Goal: Task Accomplishment & Management: Complete application form

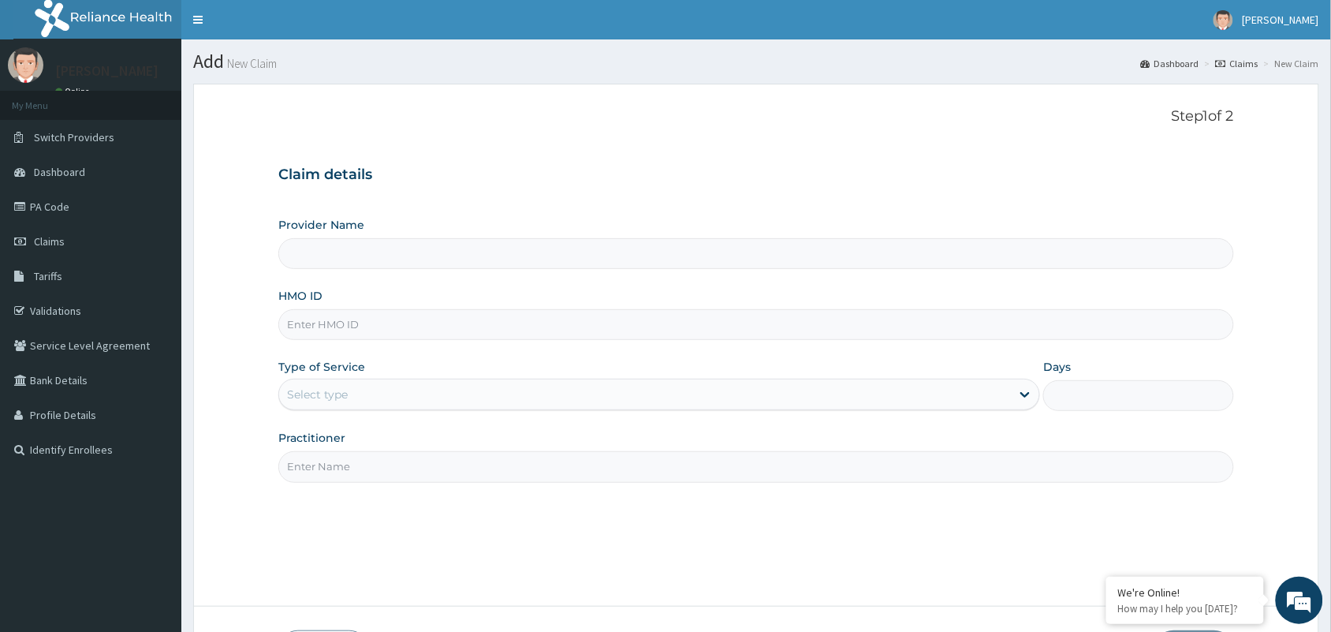
click at [341, 322] on input "HMO ID" at bounding box center [756, 324] width 956 height 31
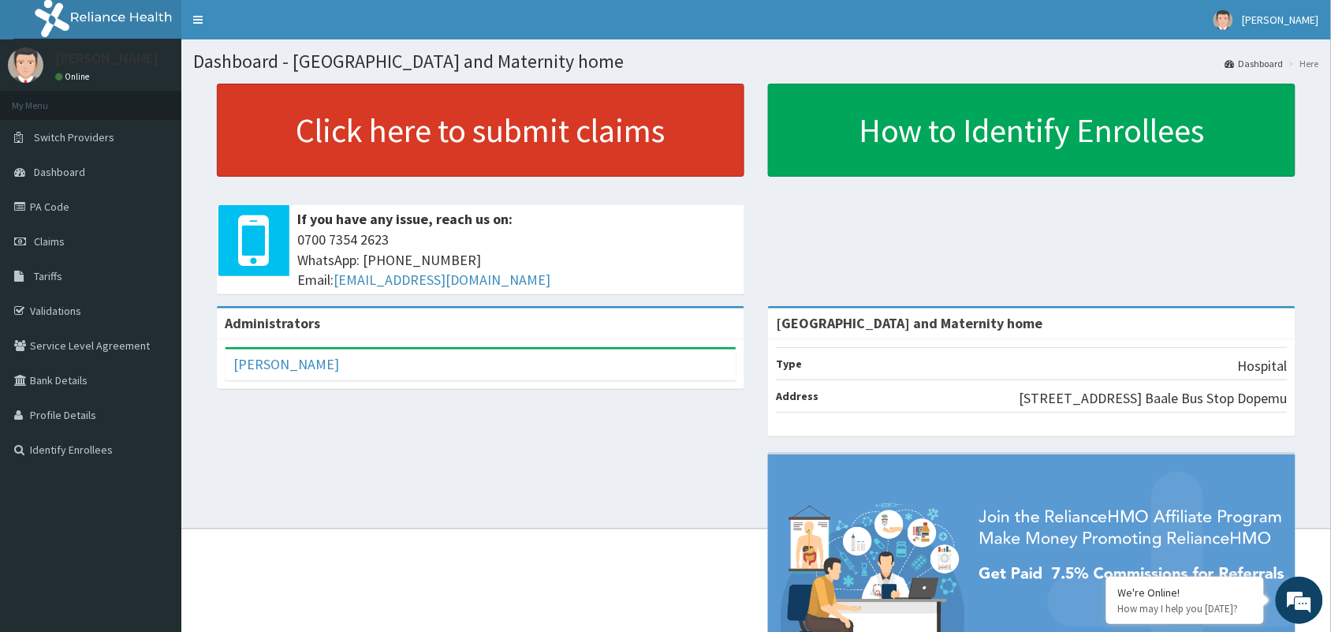
click at [578, 122] on link "Click here to submit claims" at bounding box center [481, 130] width 528 height 93
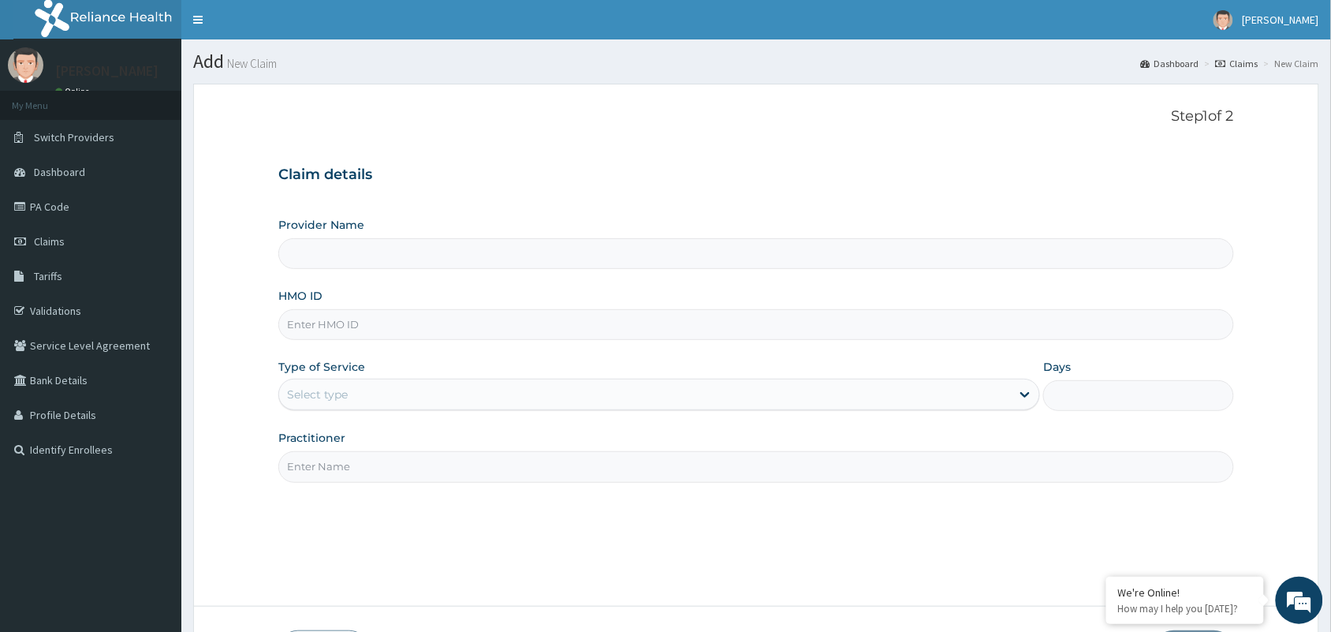
type input "Mobonike Hospital and Maternity home"
click at [431, 336] on input "HMO ID" at bounding box center [756, 324] width 956 height 31
paste input "PFN/10119/D"
type input "PFN/10119/D"
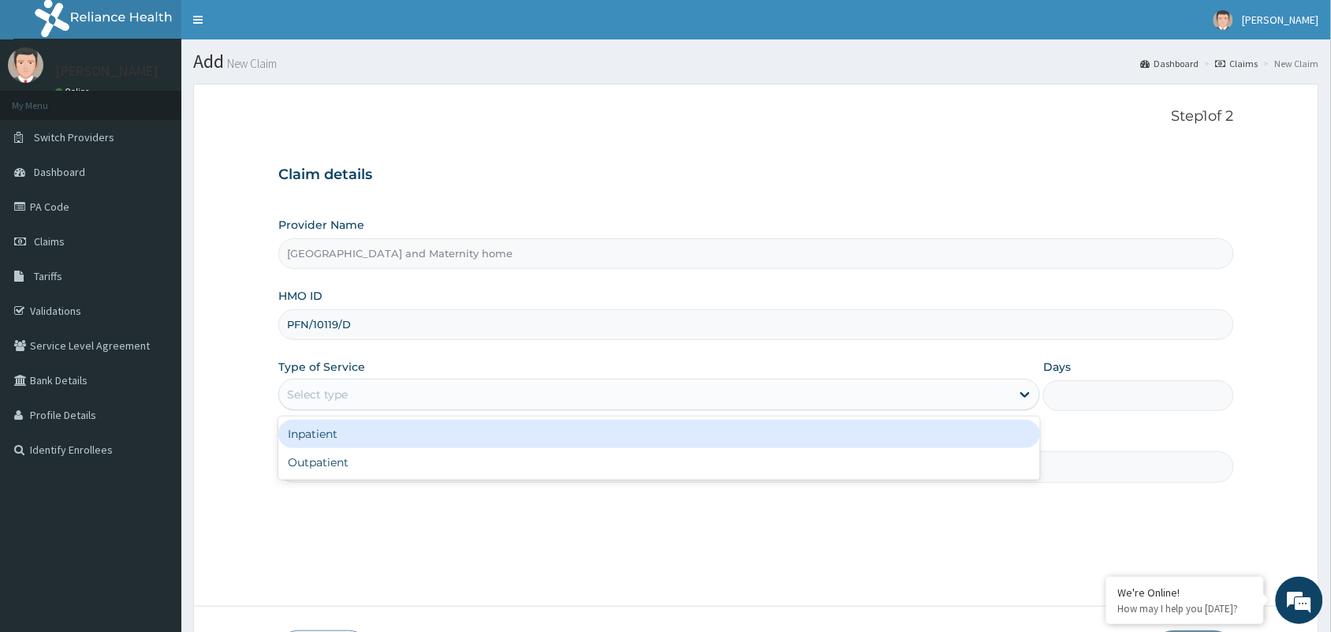
click at [353, 396] on div "Select type" at bounding box center [645, 394] width 732 height 25
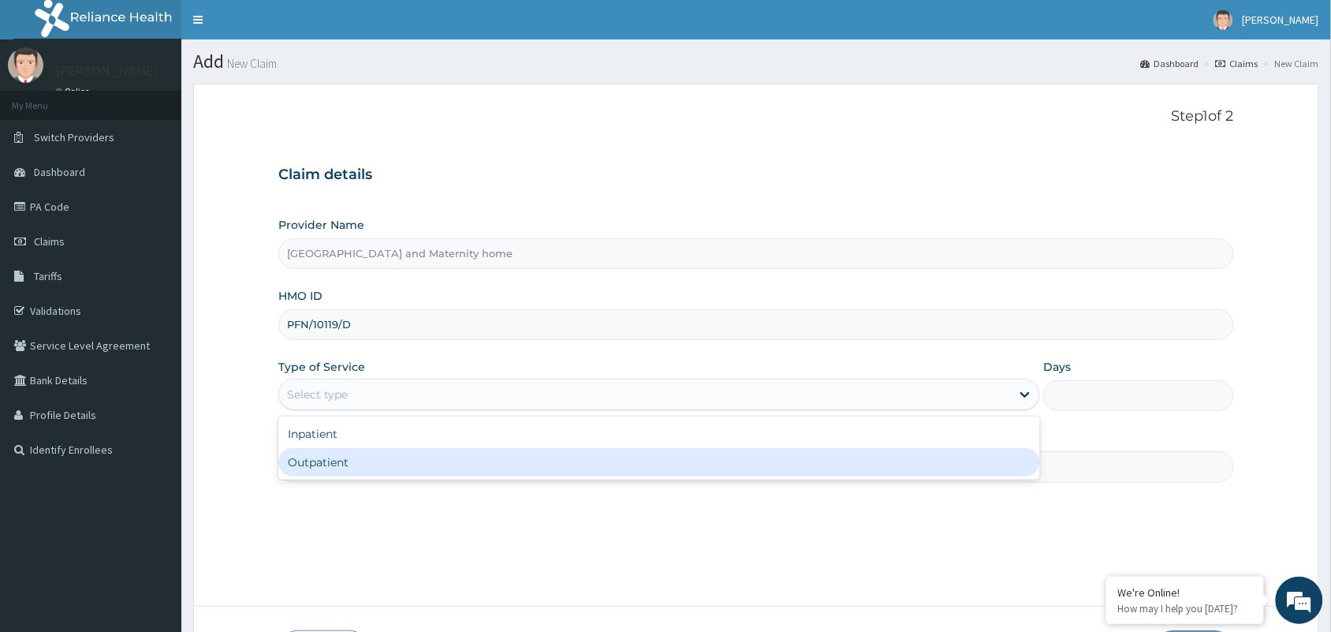
click at [373, 462] on div "Outpatient" at bounding box center [659, 462] width 762 height 28
type input "1"
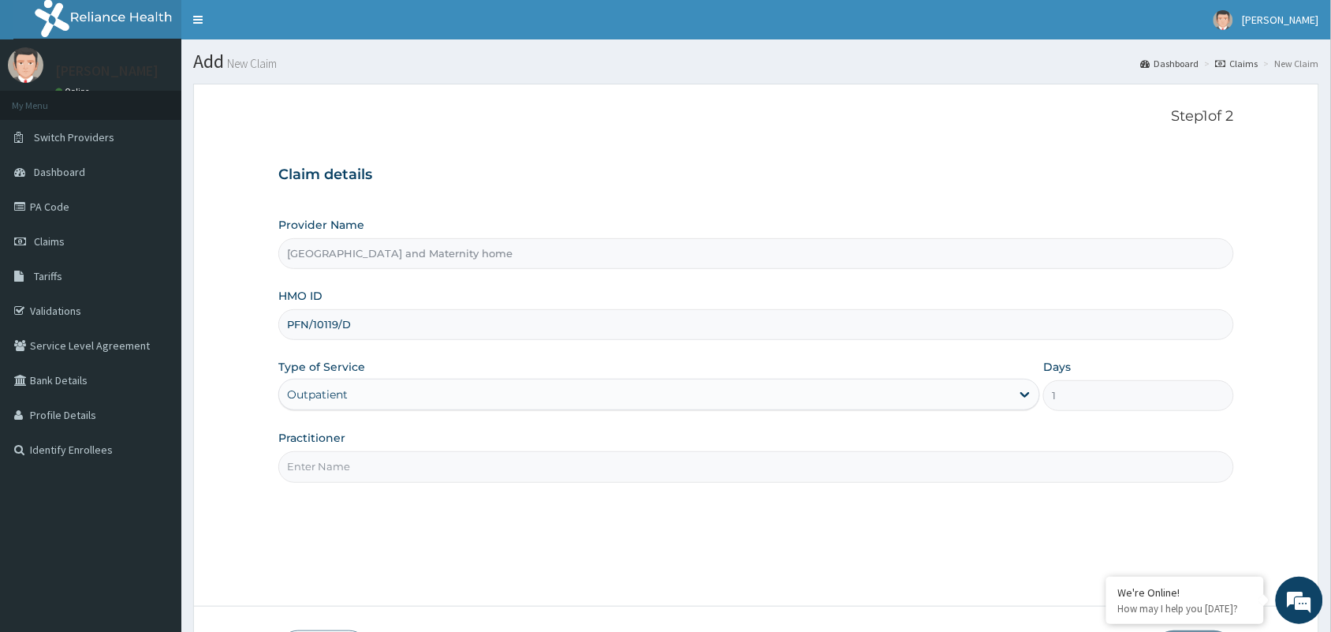
drag, startPoint x: 382, startPoint y: 462, endPoint x: 456, endPoint y: 454, distance: 73.8
click at [390, 462] on input "Practitioner" at bounding box center [756, 466] width 956 height 31
type input "DR UDOFIA UBONG"
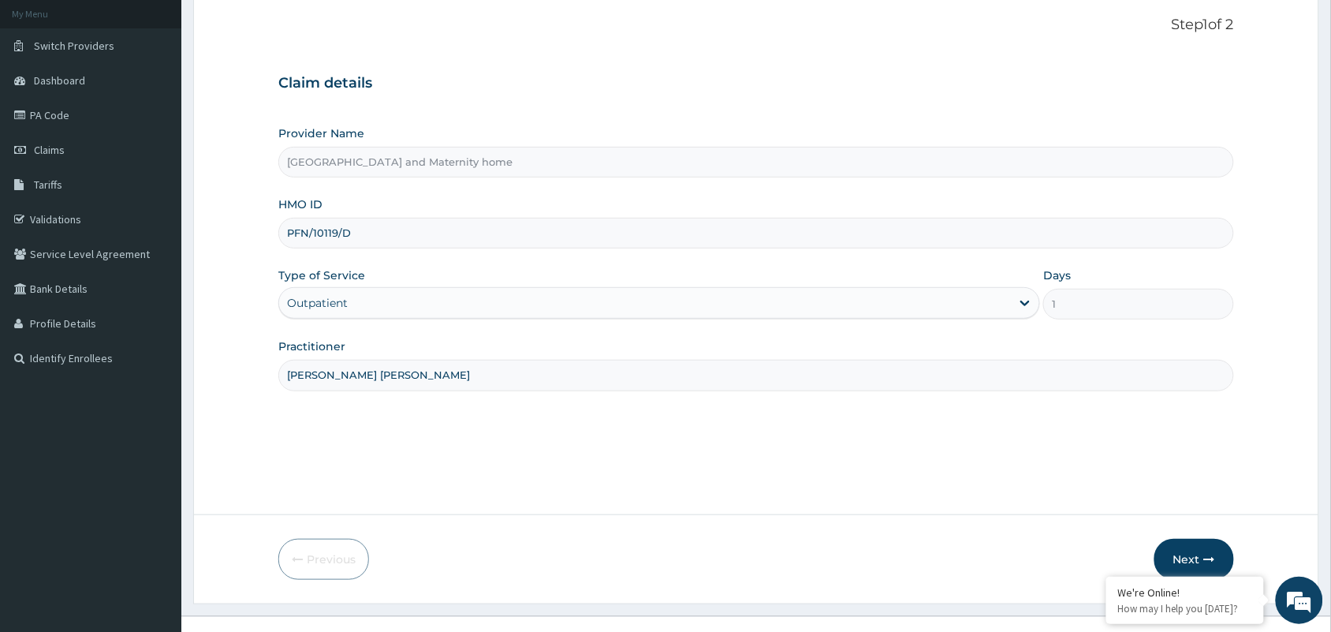
scroll to position [116, 0]
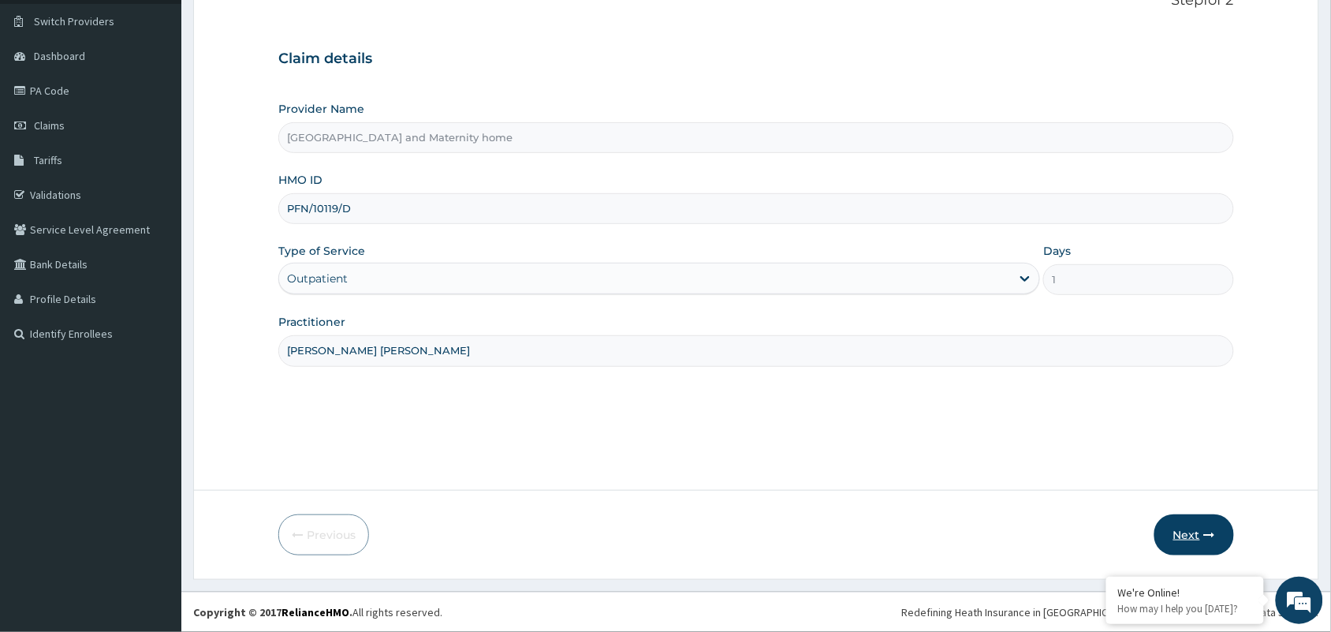
click at [1215, 536] on icon "button" at bounding box center [1209, 534] width 11 height 11
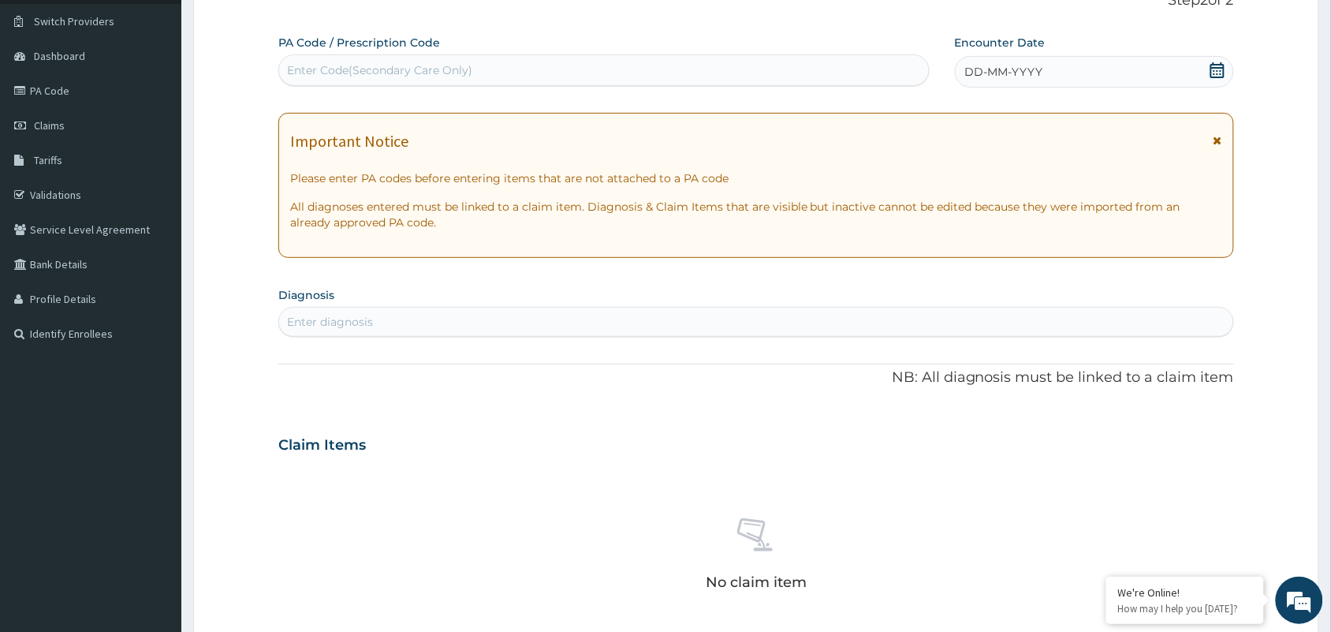
scroll to position [0, 0]
click at [1223, 71] on icon at bounding box center [1217, 70] width 14 height 16
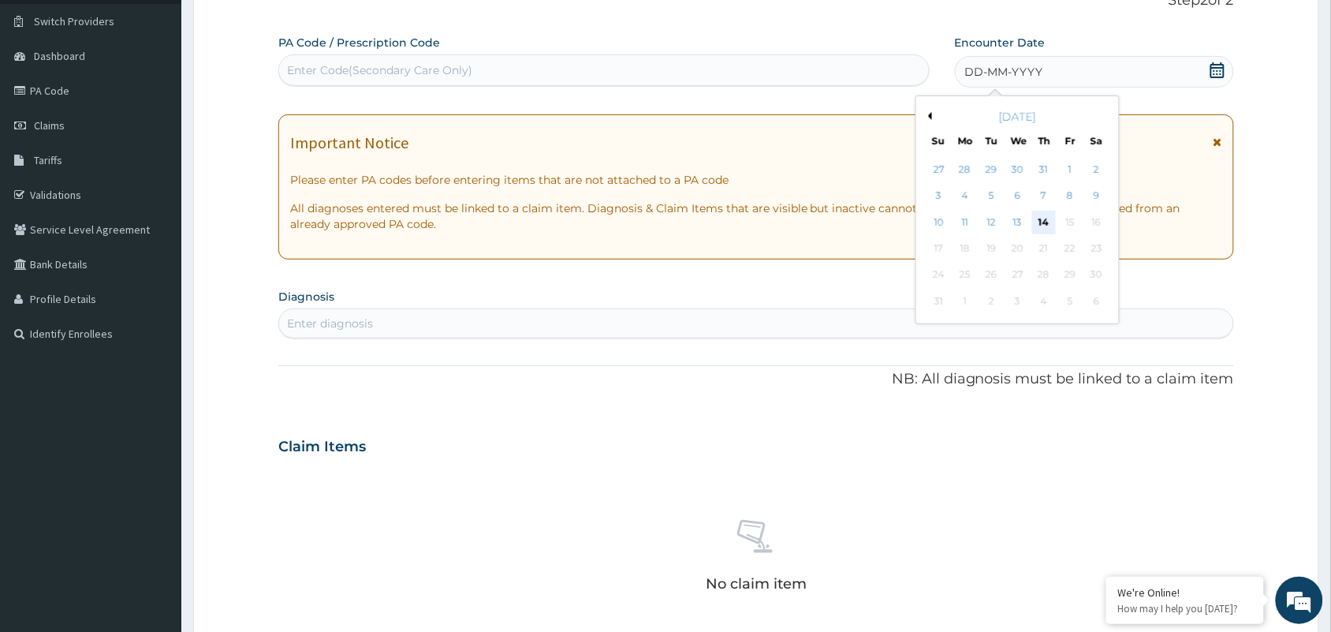
click at [1041, 227] on div "14" at bounding box center [1044, 223] width 24 height 24
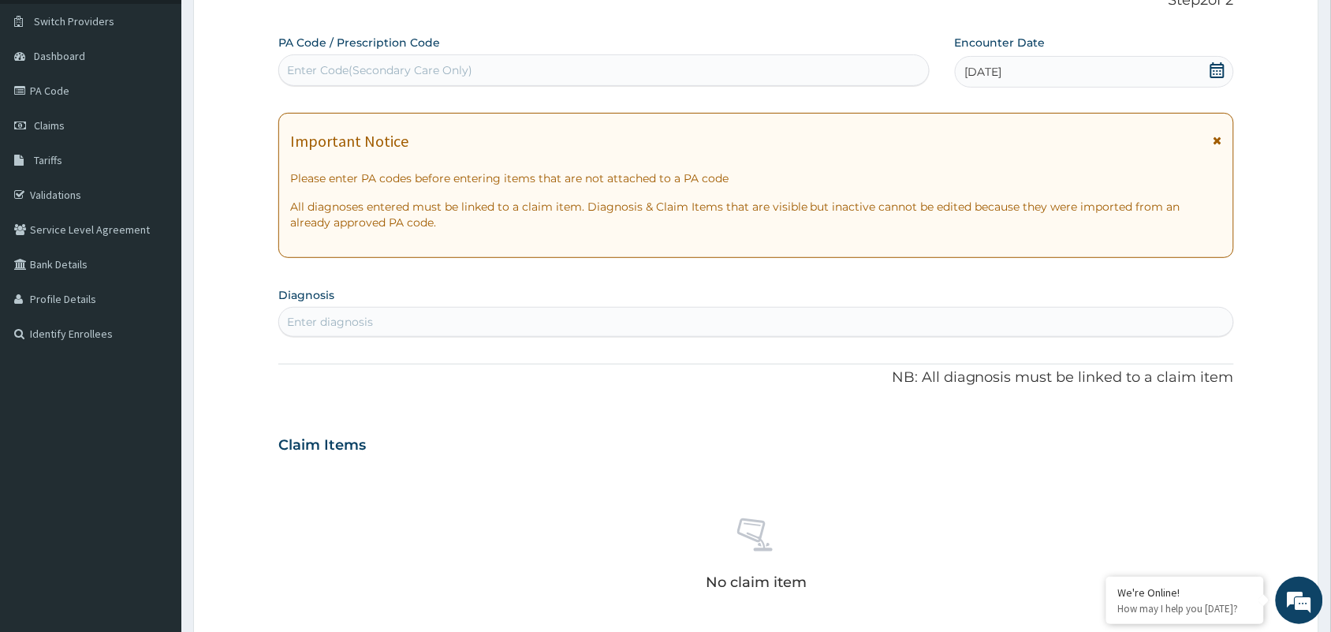
click at [431, 319] on div "Enter diagnosis" at bounding box center [756, 321] width 954 height 25
type input "MALAR"
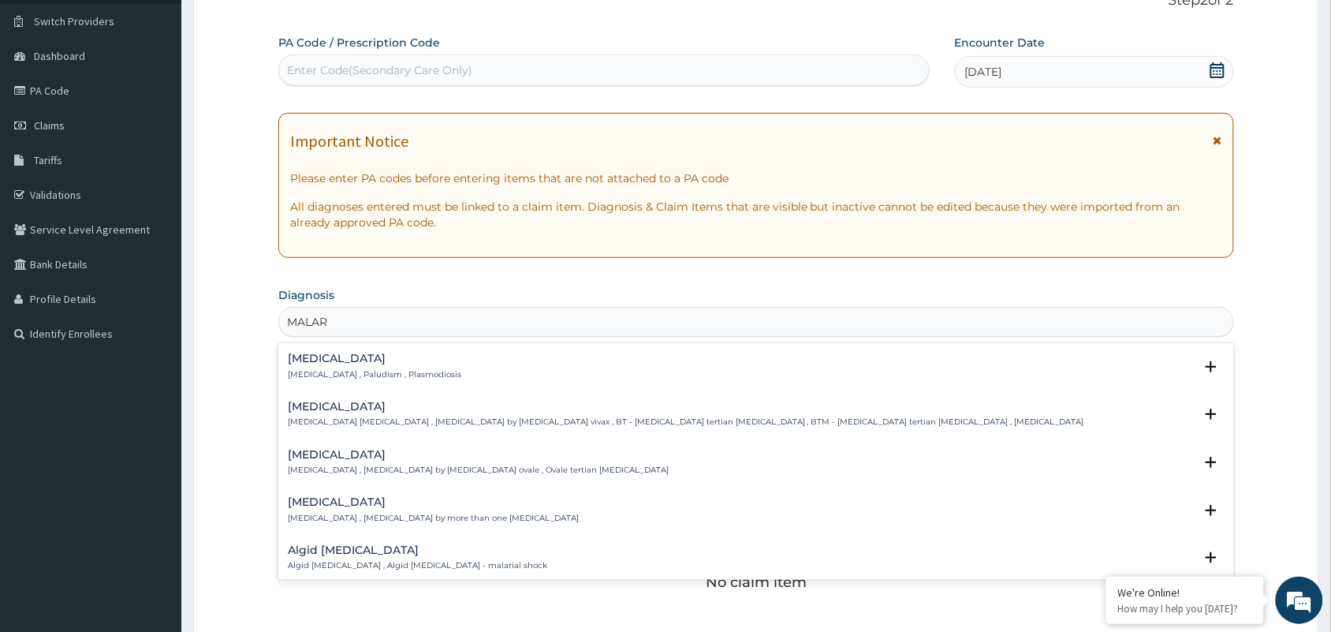
click at [343, 364] on h4 "Malaria" at bounding box center [374, 358] width 173 height 12
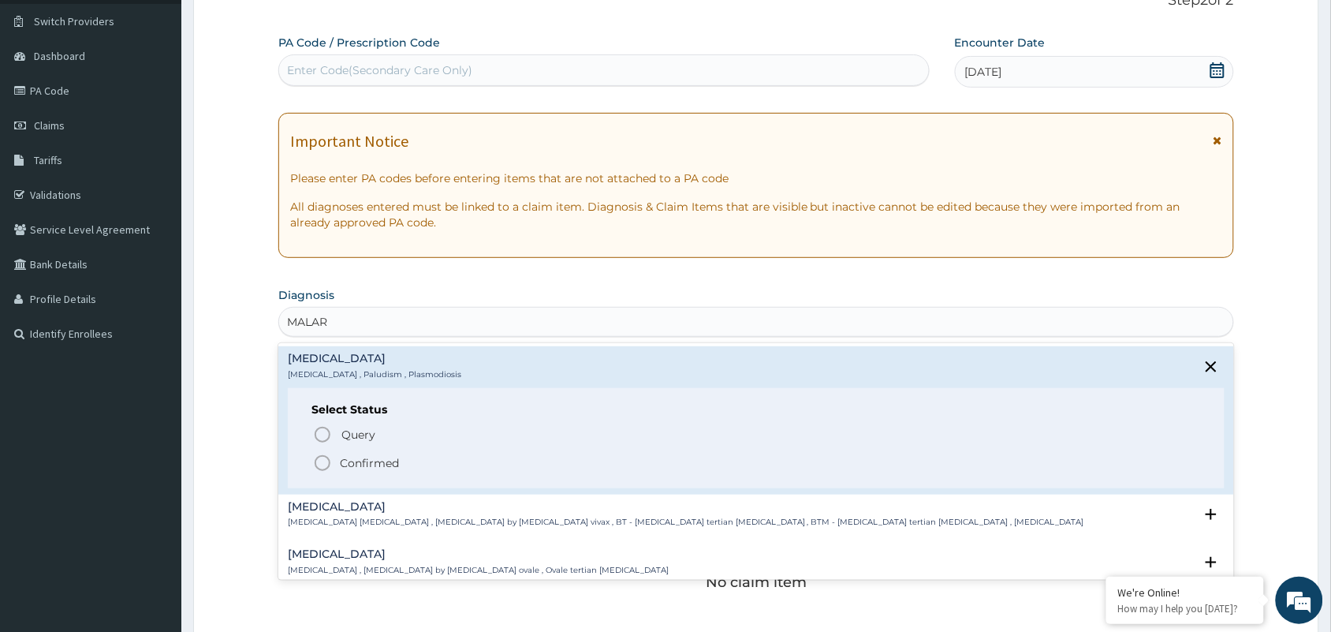
click at [364, 465] on p "Confirmed" at bounding box center [369, 463] width 59 height 16
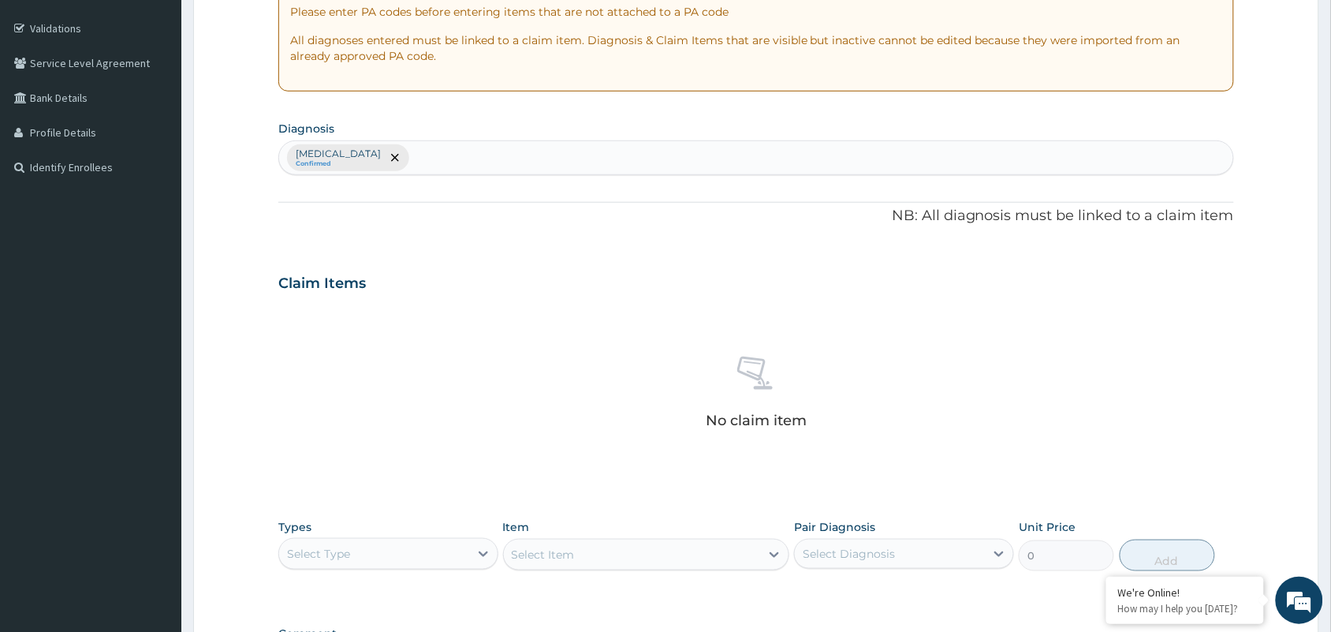
scroll to position [506, 0]
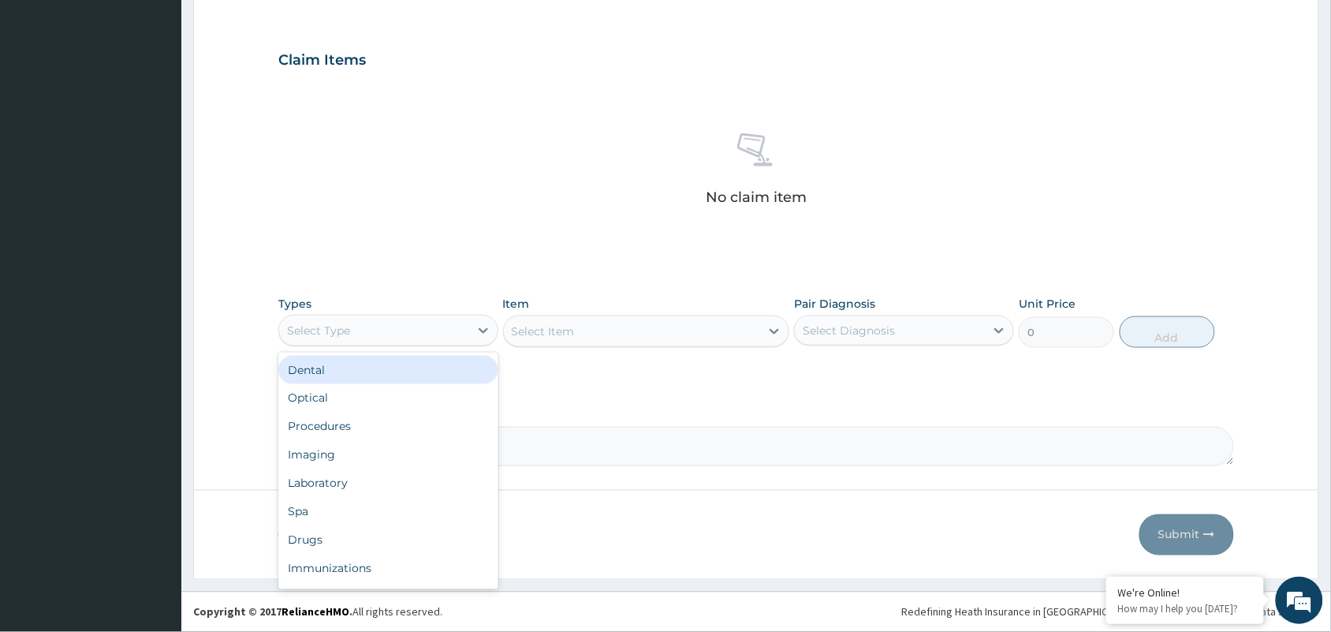
click at [371, 323] on div "Select Type" at bounding box center [374, 330] width 190 height 25
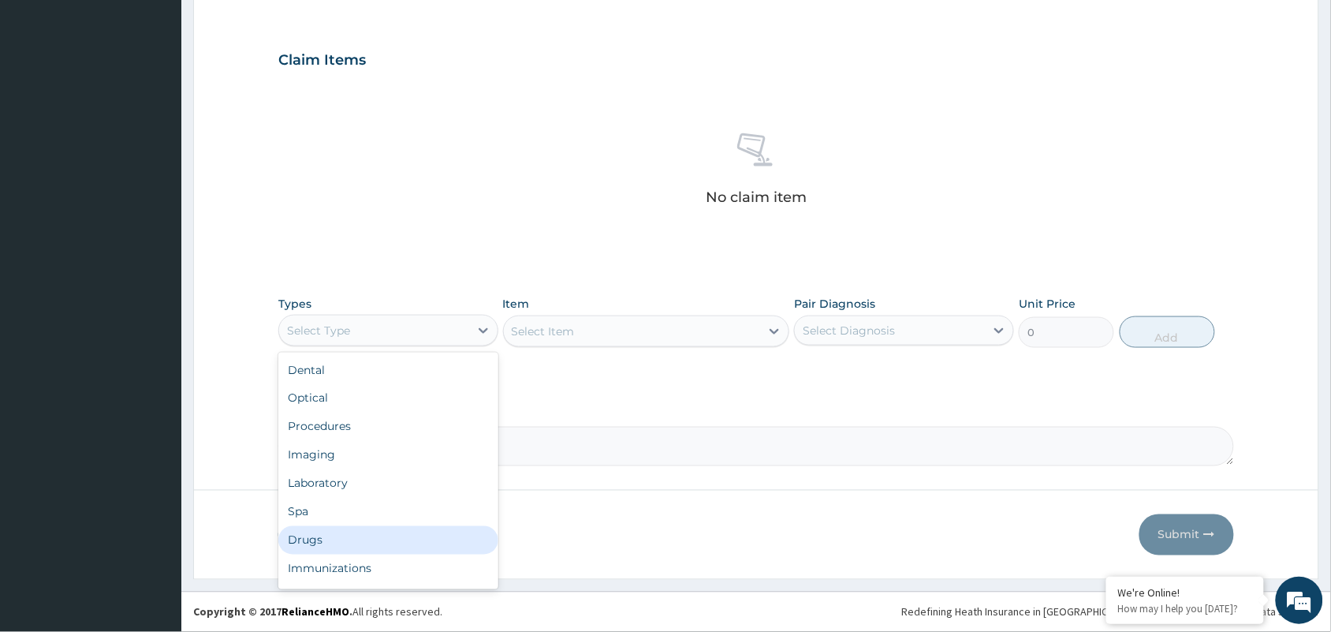
click at [323, 533] on div "Drugs" at bounding box center [388, 540] width 220 height 28
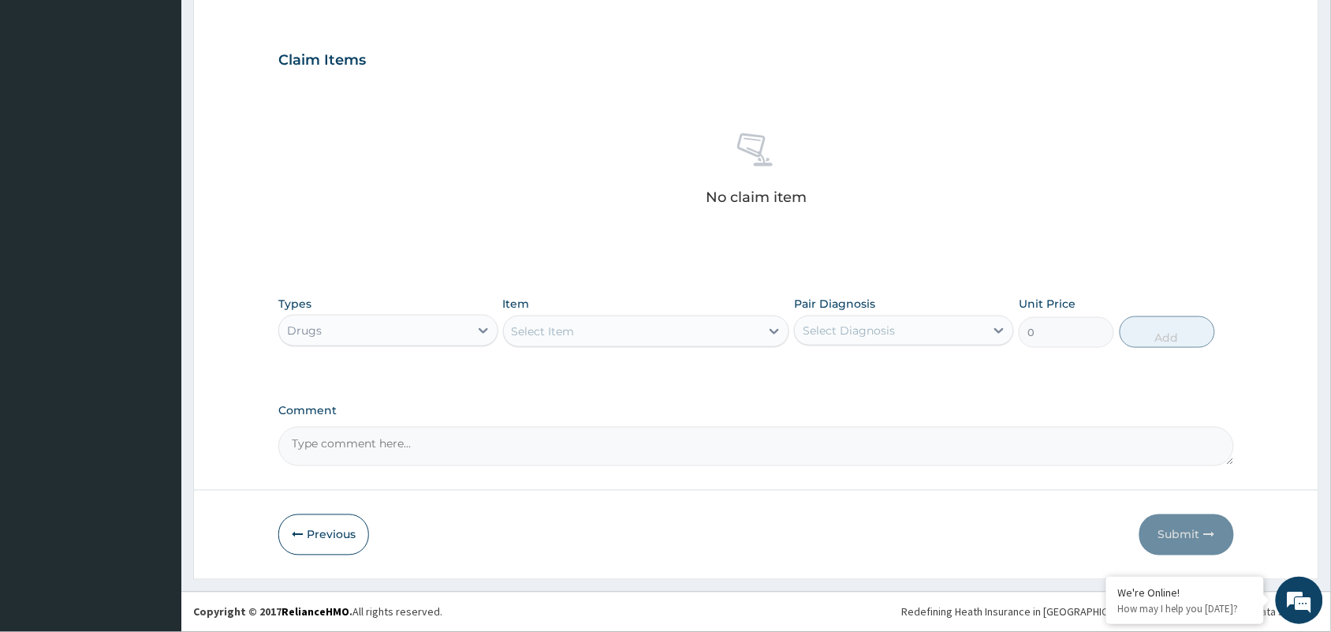
click at [537, 329] on div "Select Item" at bounding box center [543, 331] width 63 height 16
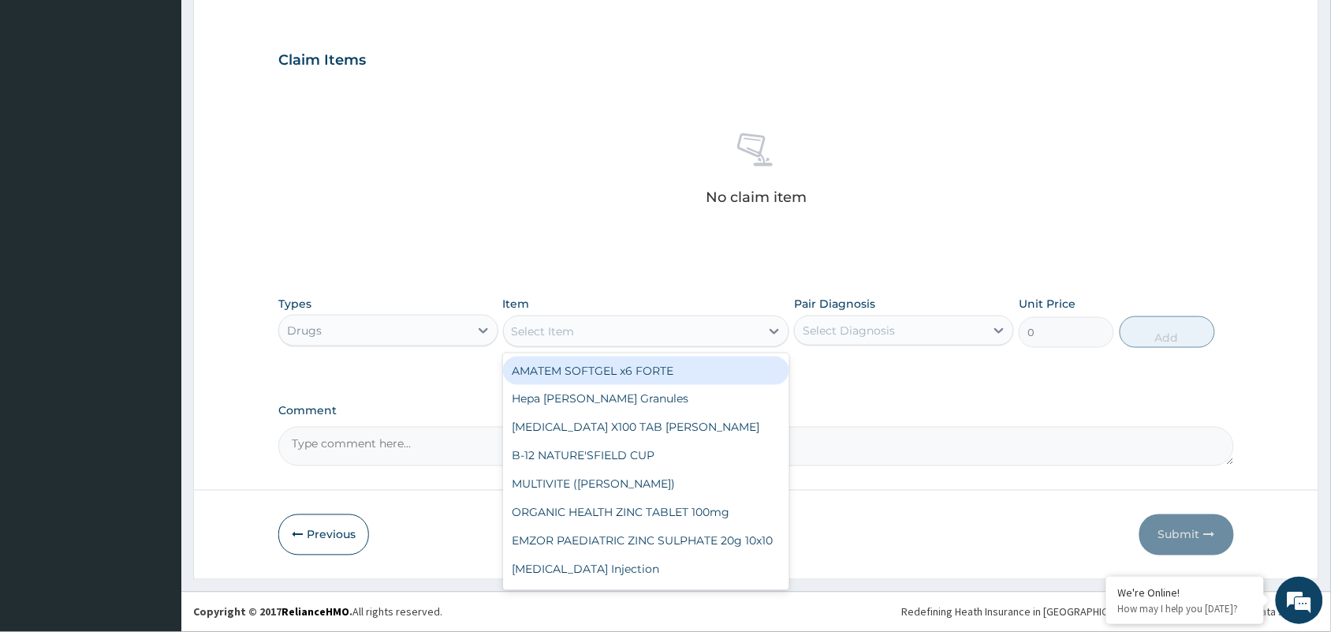
click at [535, 367] on div "AMATEM SOFTGEL x6 FORTE" at bounding box center [646, 370] width 287 height 28
type input "473"
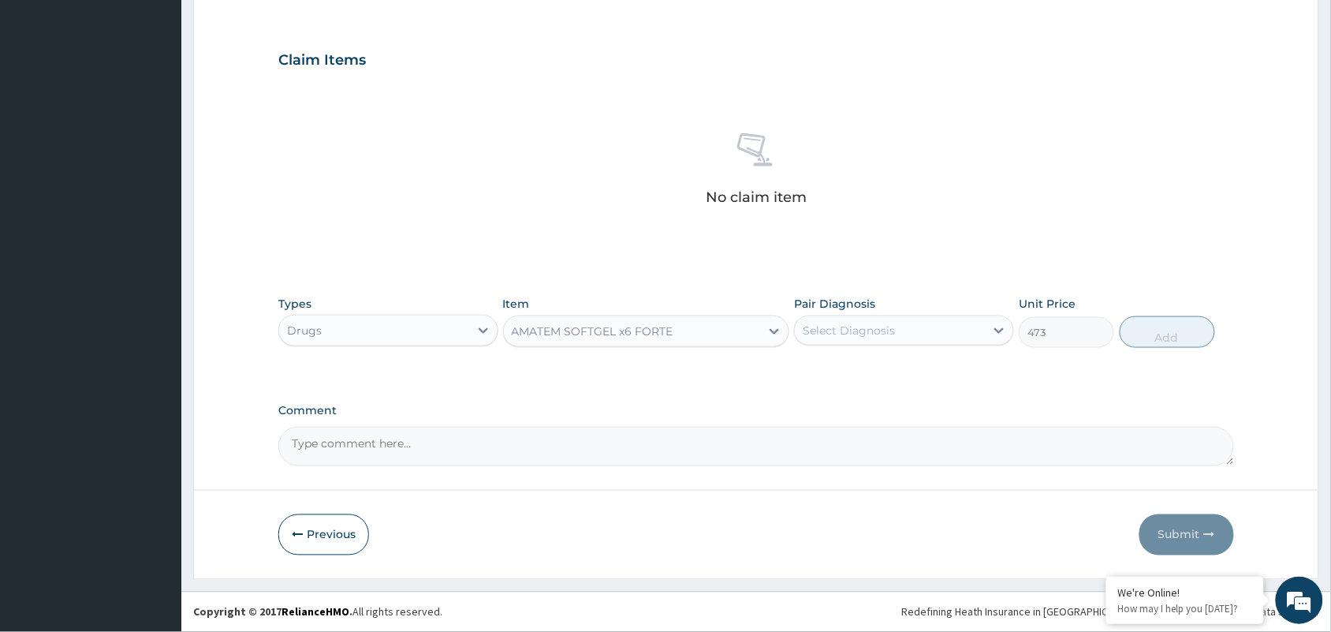
click at [841, 330] on div "Select Diagnosis" at bounding box center [849, 331] width 92 height 16
click at [841, 364] on label "Malaria" at bounding box center [869, 369] width 98 height 16
checkbox input "true"
click at [1132, 341] on button "Add" at bounding box center [1167, 332] width 95 height 32
type input "0"
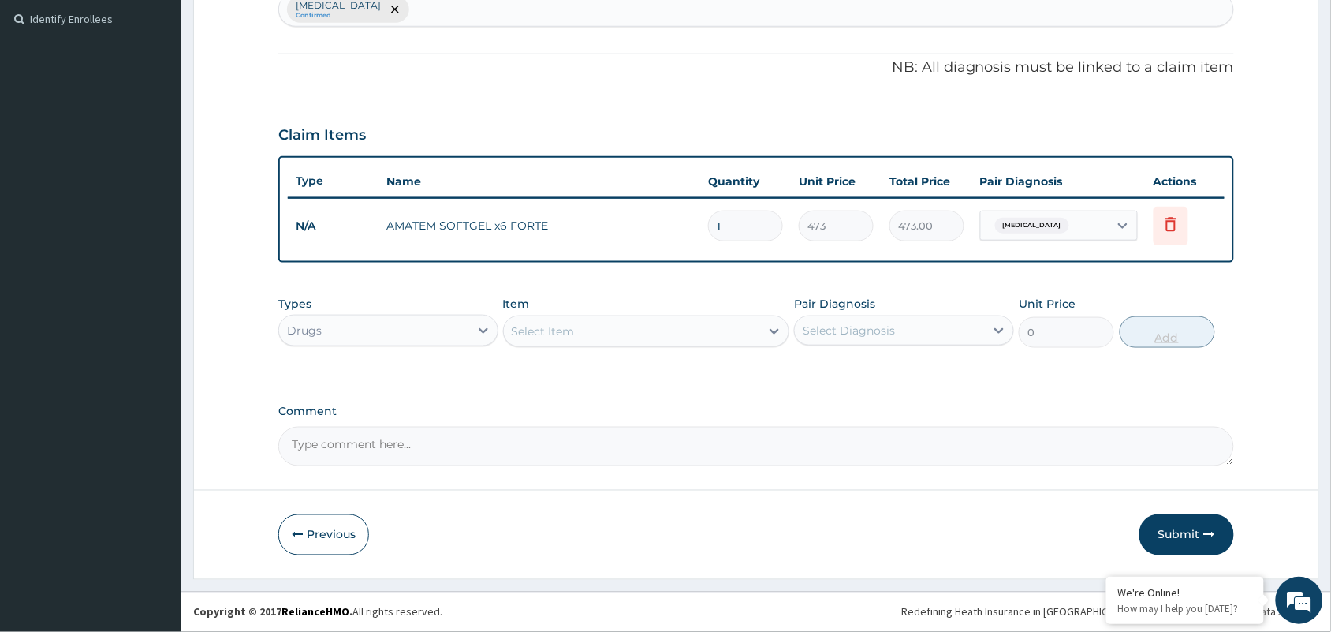
scroll to position [430, 0]
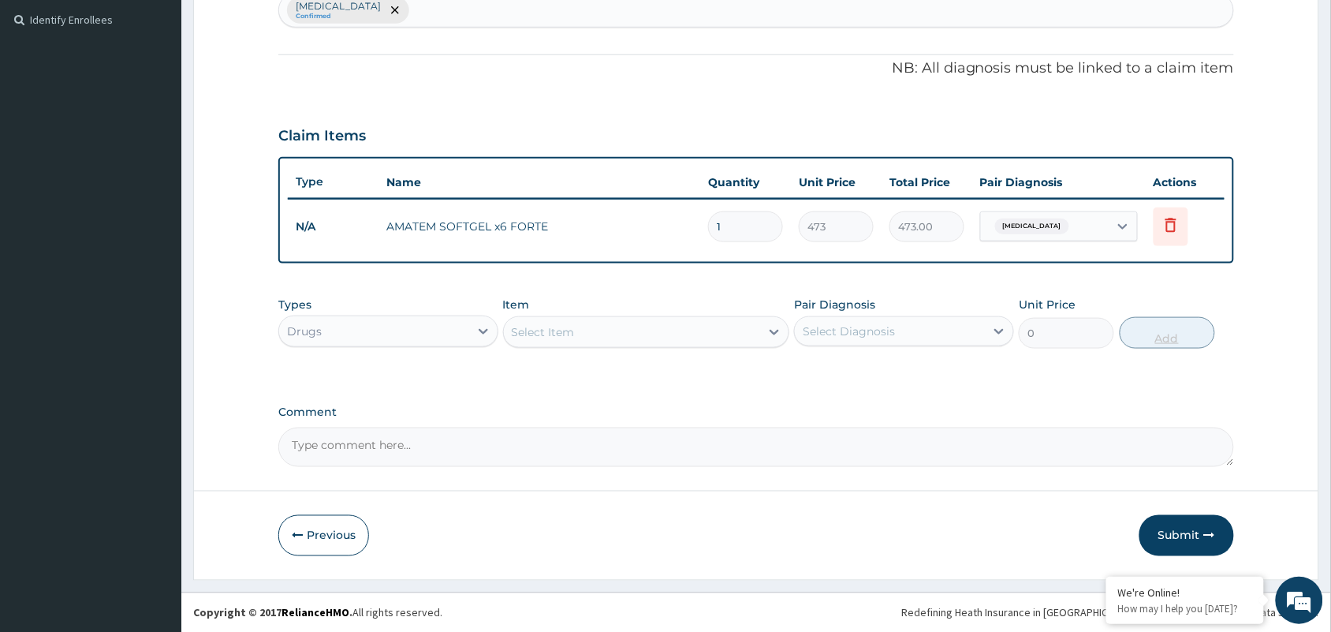
type input "0.00"
type input "5"
type input "2365.00"
type input "0.00"
type input "6"
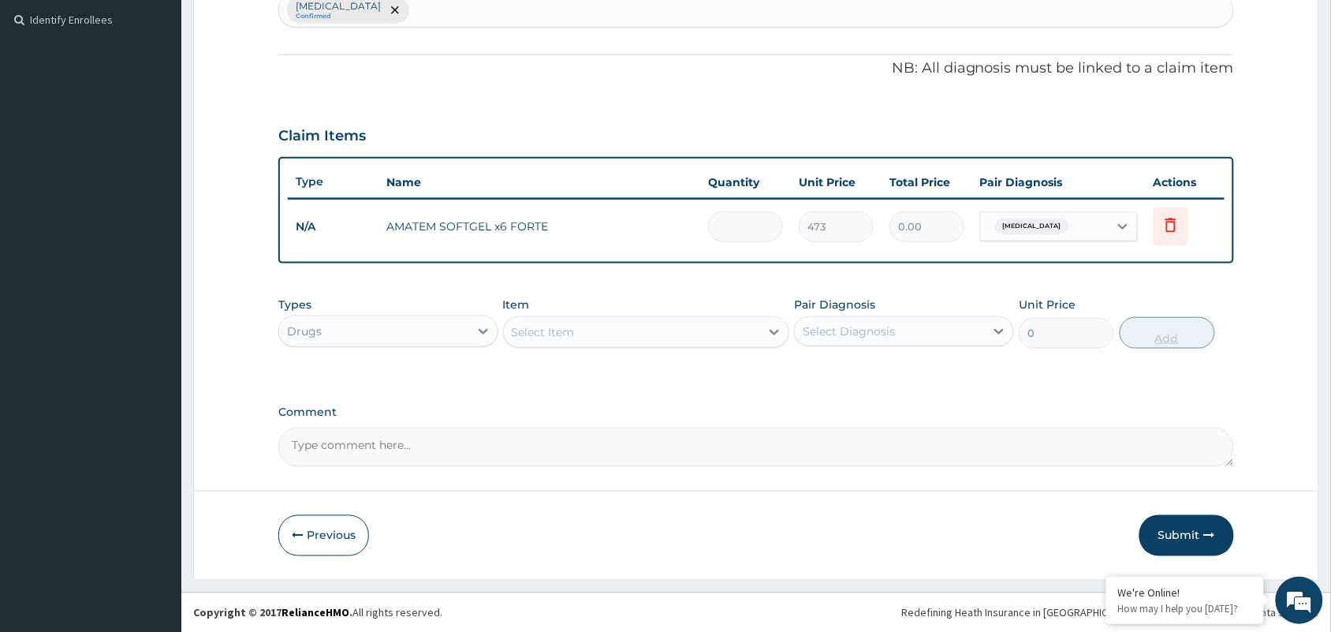
type input "2838.00"
type input "6"
click at [632, 332] on div "Select Item" at bounding box center [632, 331] width 257 height 25
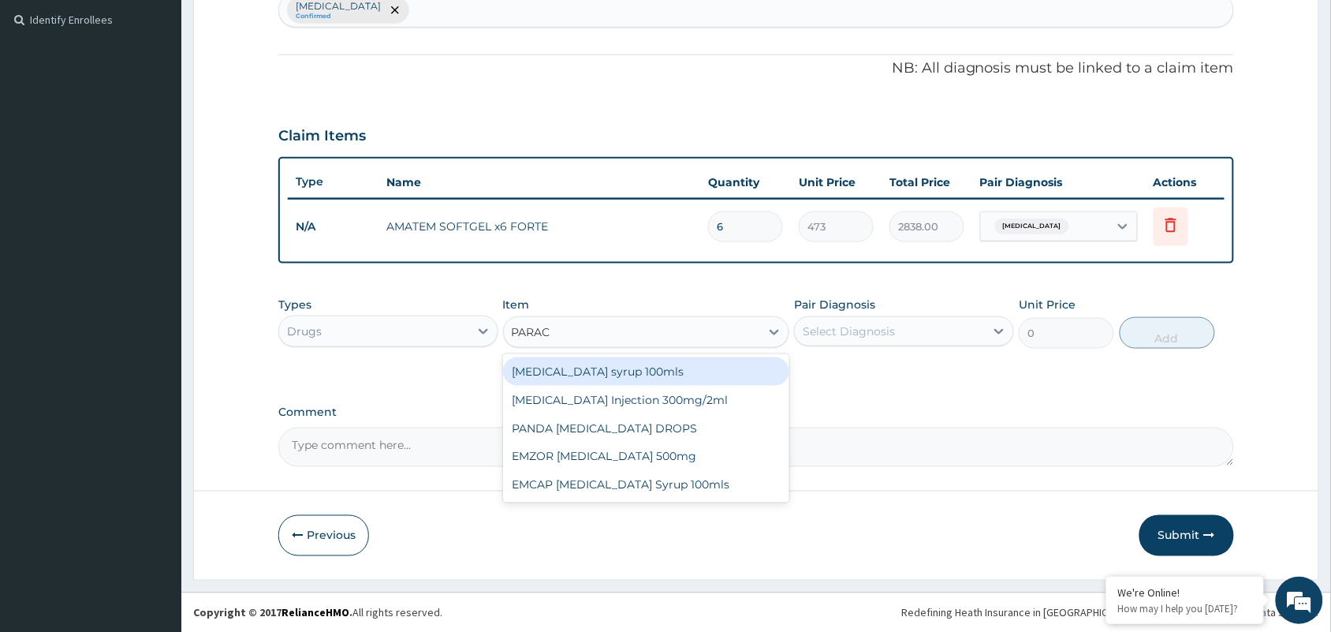
type input "PARACE"
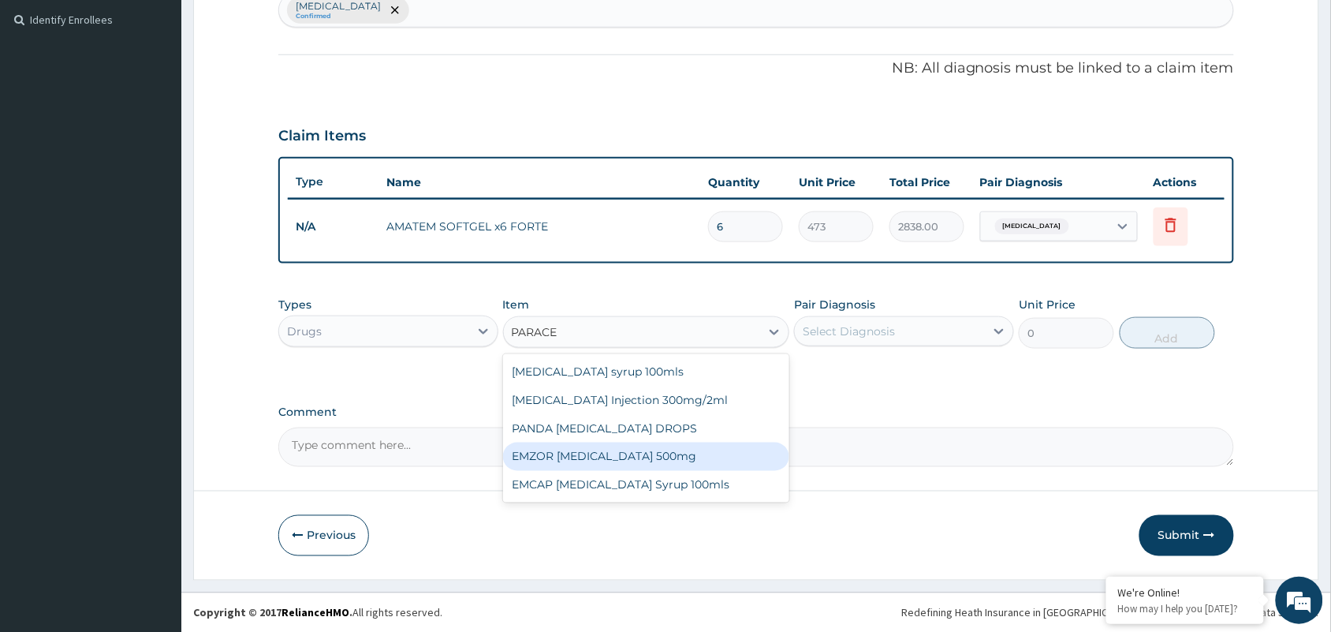
click at [684, 446] on div "EMZOR PARACETAMOL 500mg" at bounding box center [646, 456] width 287 height 28
type input "23.65"
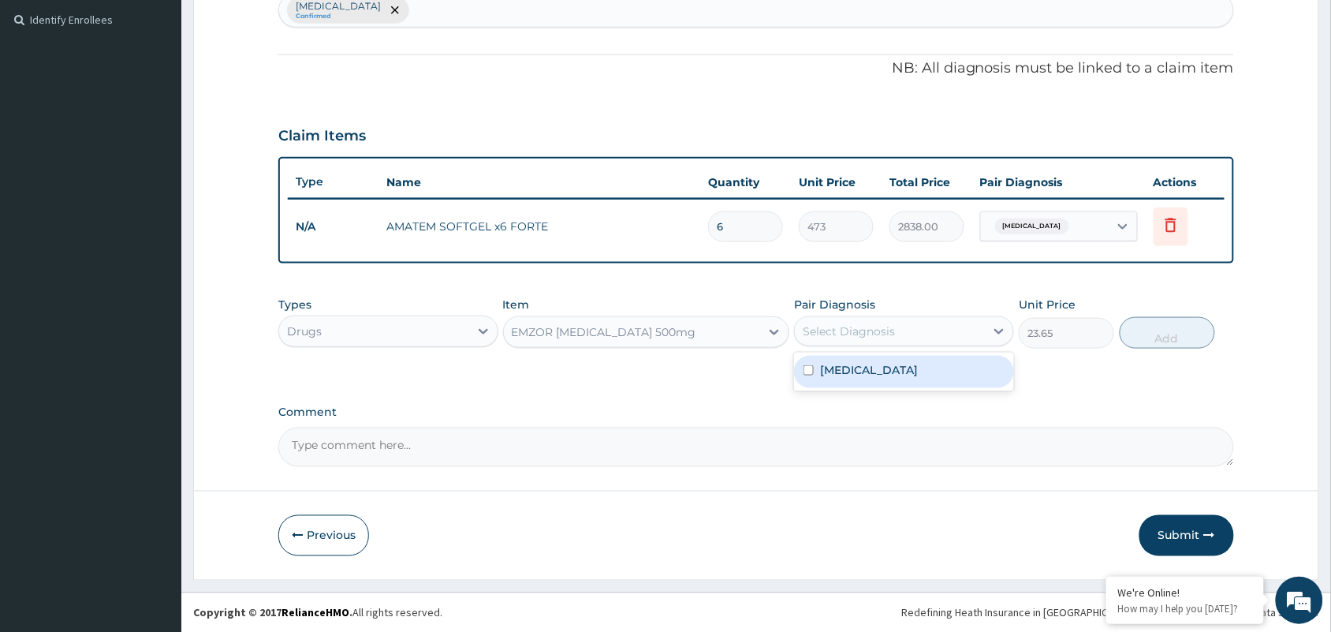
click at [869, 332] on div "Select Diagnosis" at bounding box center [849, 331] width 92 height 16
click at [879, 371] on div "Malaria" at bounding box center [904, 372] width 220 height 32
checkbox input "true"
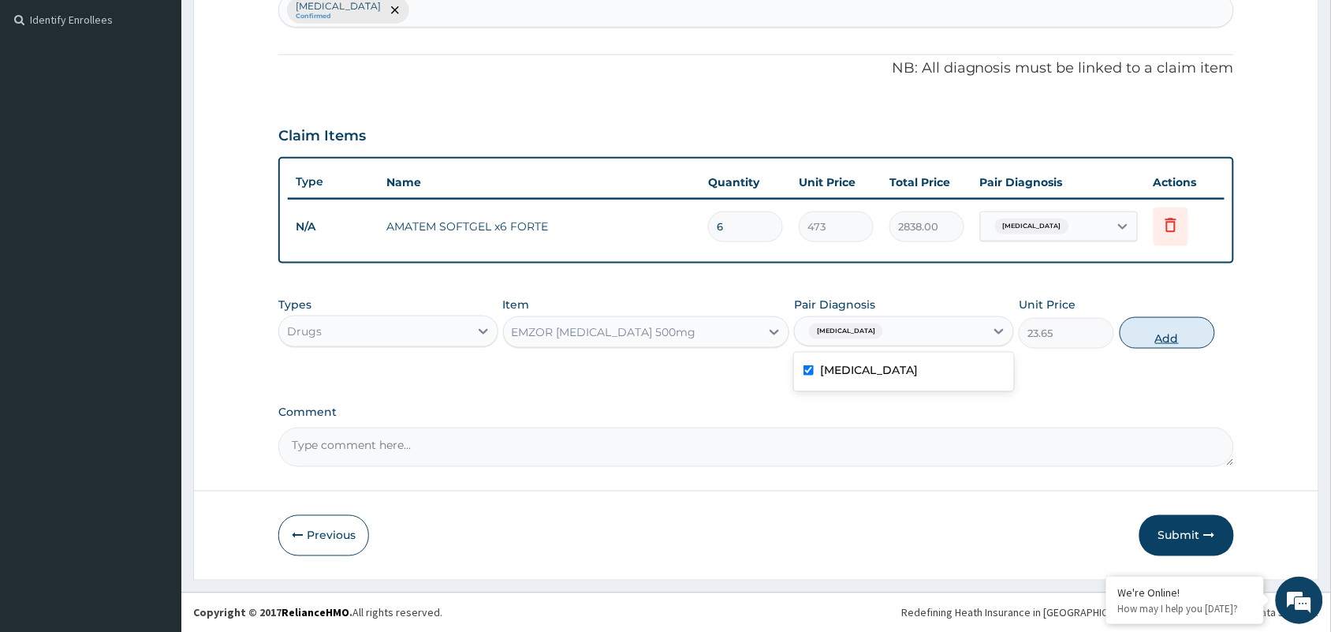
click at [1139, 336] on button "Add" at bounding box center [1167, 333] width 95 height 32
type input "0"
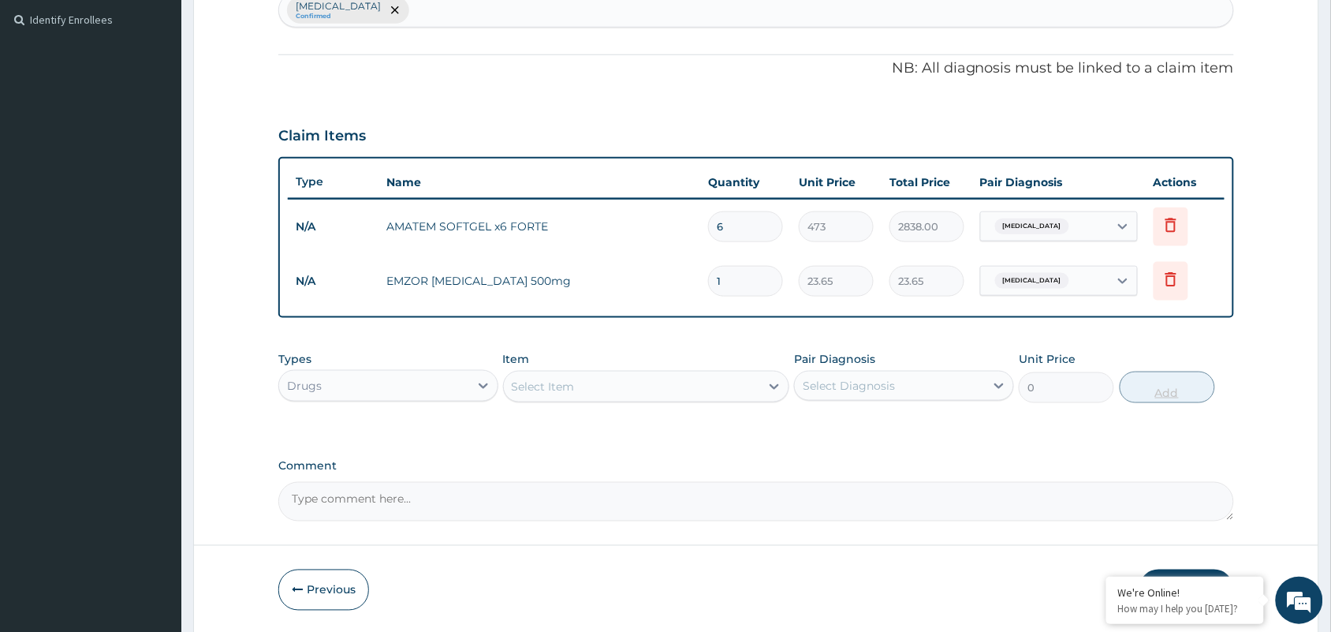
type input "18"
type input "425.70"
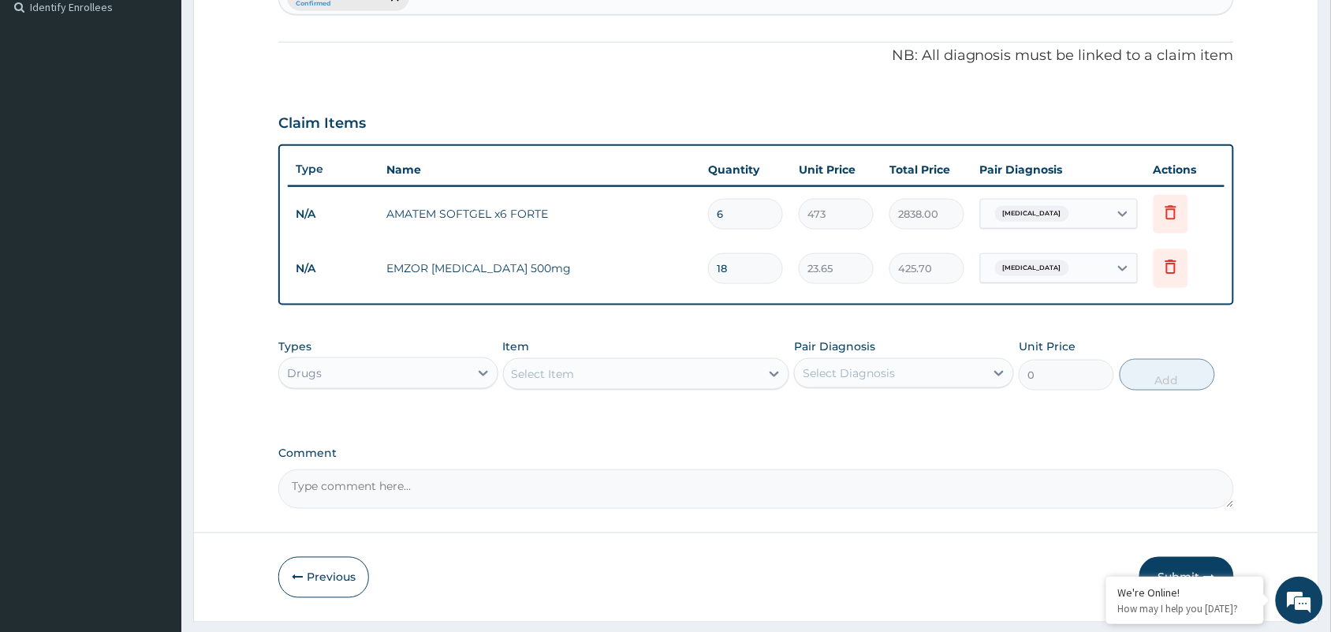
scroll to position [483, 0]
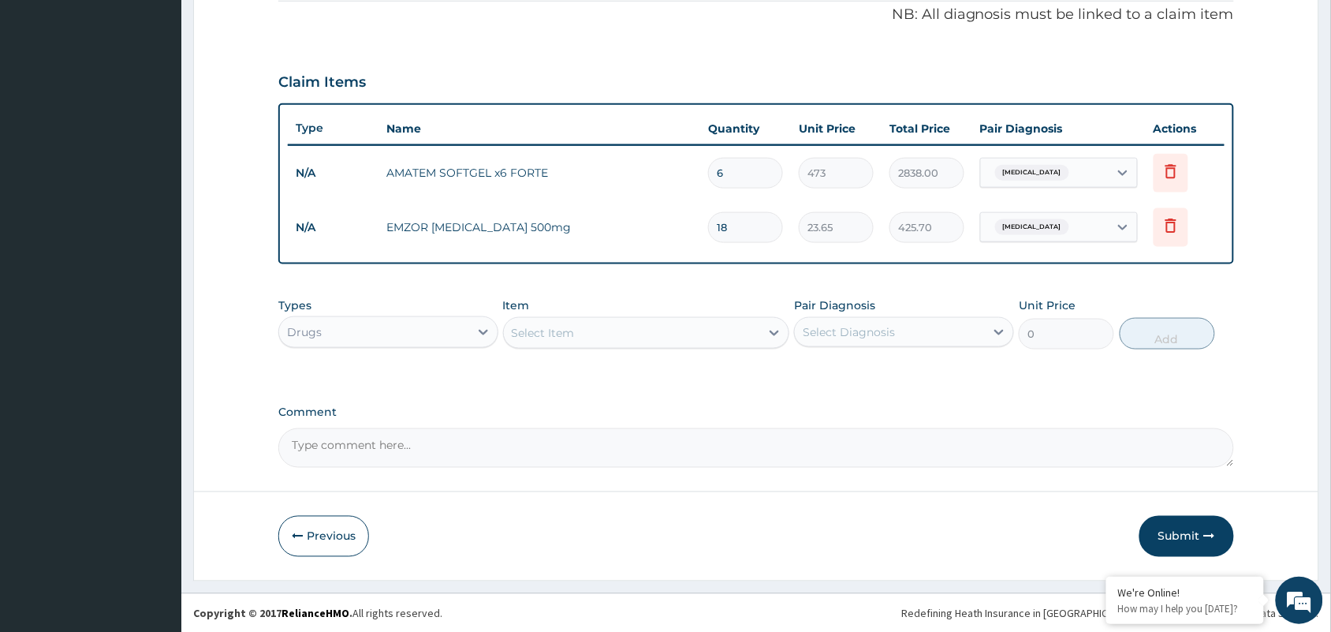
type input "18"
click at [396, 331] on div "Drugs" at bounding box center [374, 331] width 190 height 25
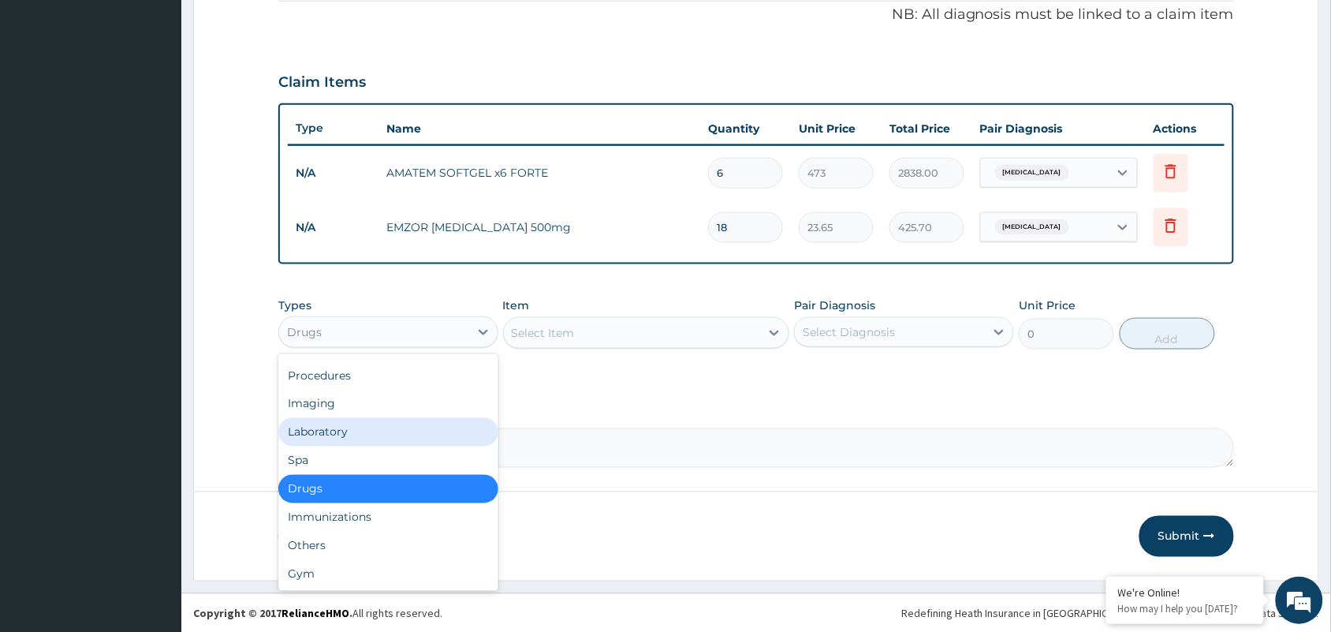
scroll to position [0, 0]
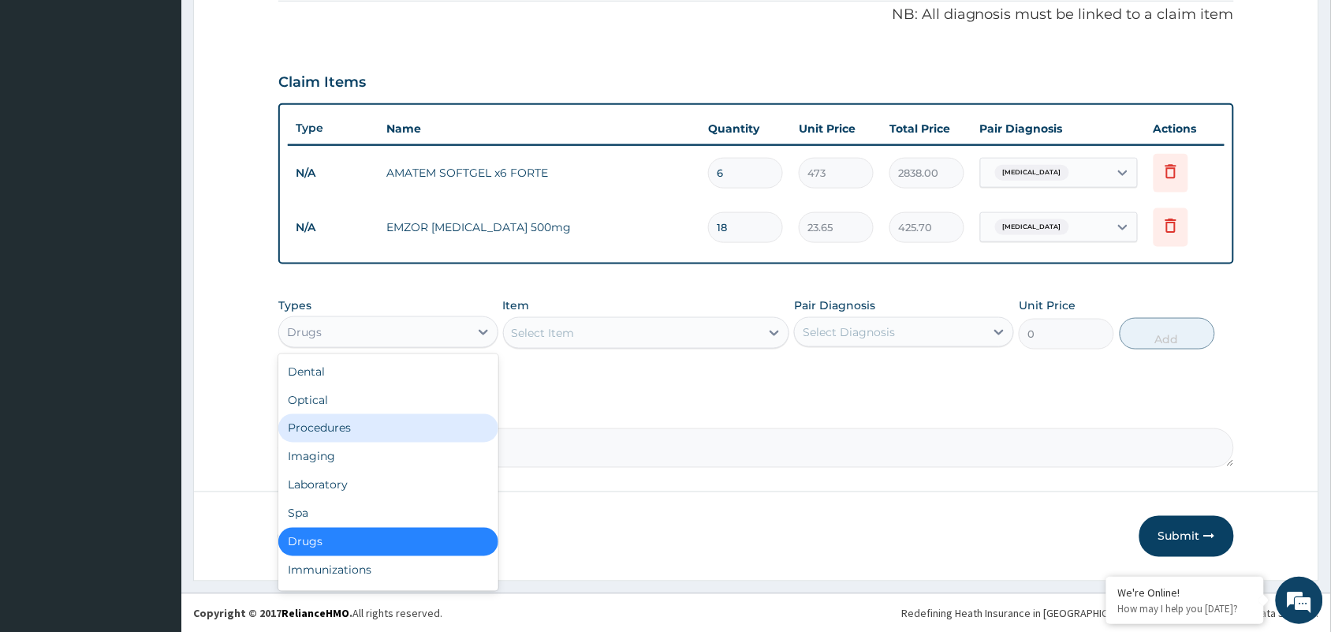
click at [320, 431] on div "Procedures" at bounding box center [388, 428] width 220 height 28
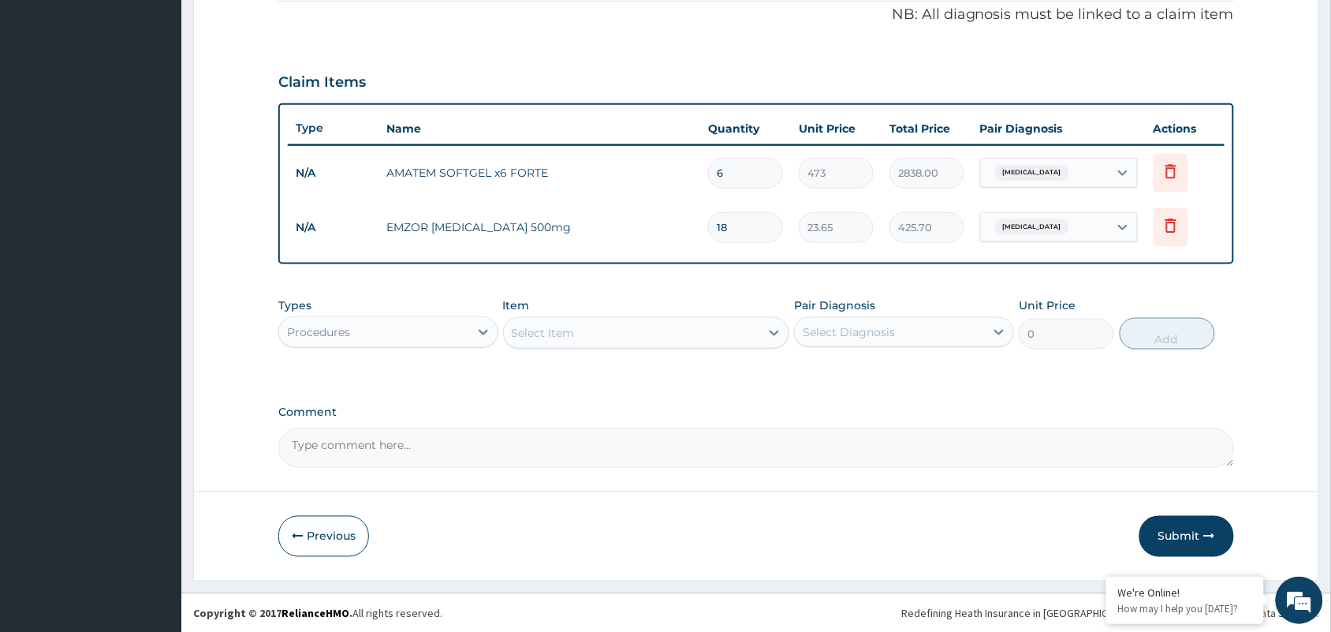
click at [560, 330] on div "Select Item" at bounding box center [543, 333] width 63 height 16
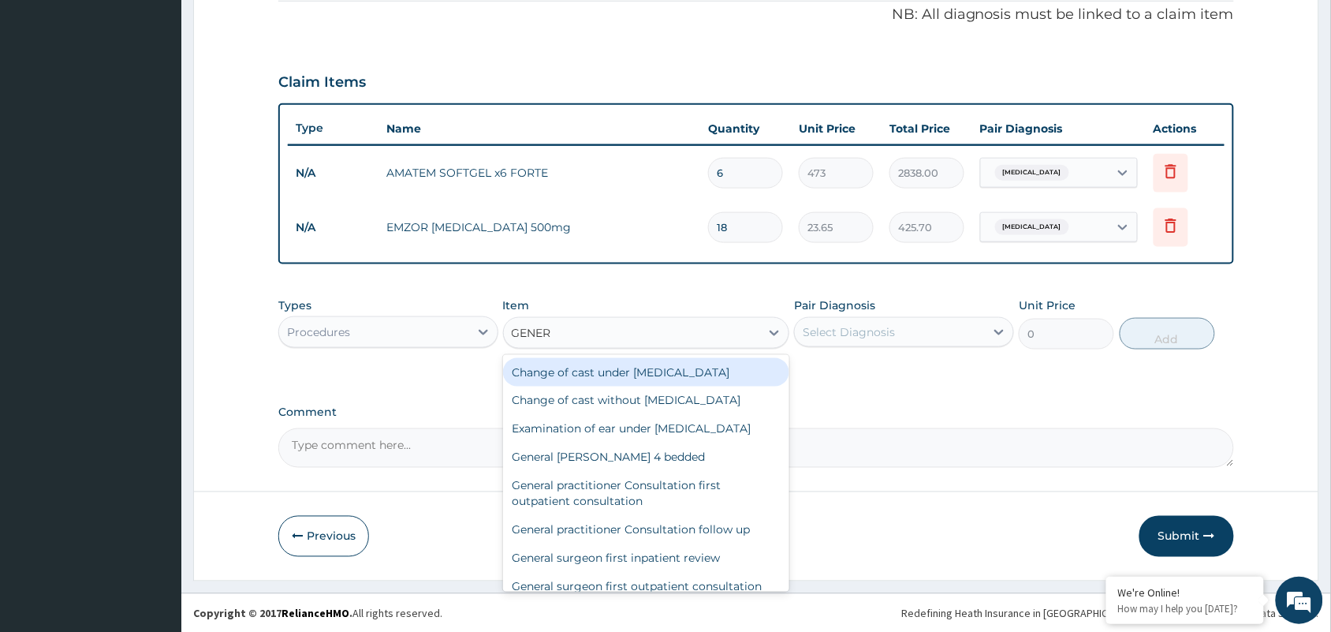
type input "GENE"
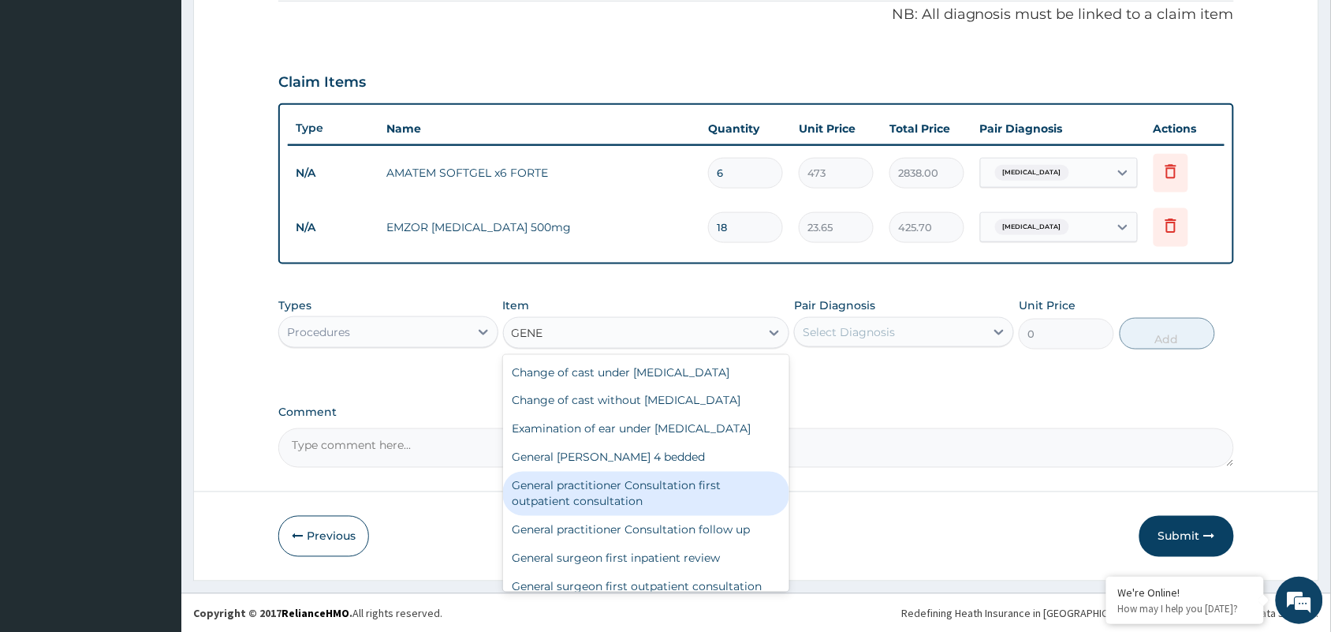
click at [613, 494] on div "General practitioner Consultation first outpatient consultation" at bounding box center [646, 494] width 287 height 44
type input "3547.5"
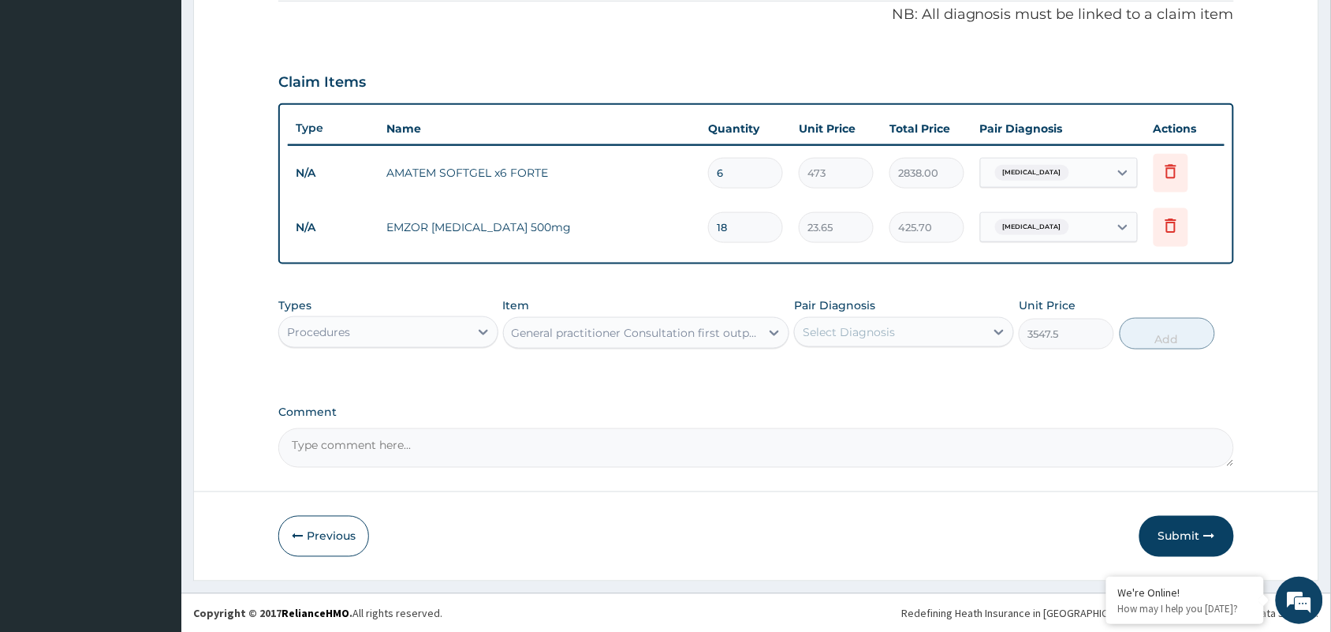
click at [854, 334] on div "Select Diagnosis" at bounding box center [849, 332] width 92 height 16
click at [837, 368] on label "Malaria" at bounding box center [869, 371] width 98 height 16
checkbox input "true"
click at [1143, 343] on button "Add" at bounding box center [1167, 334] width 95 height 32
type input "0"
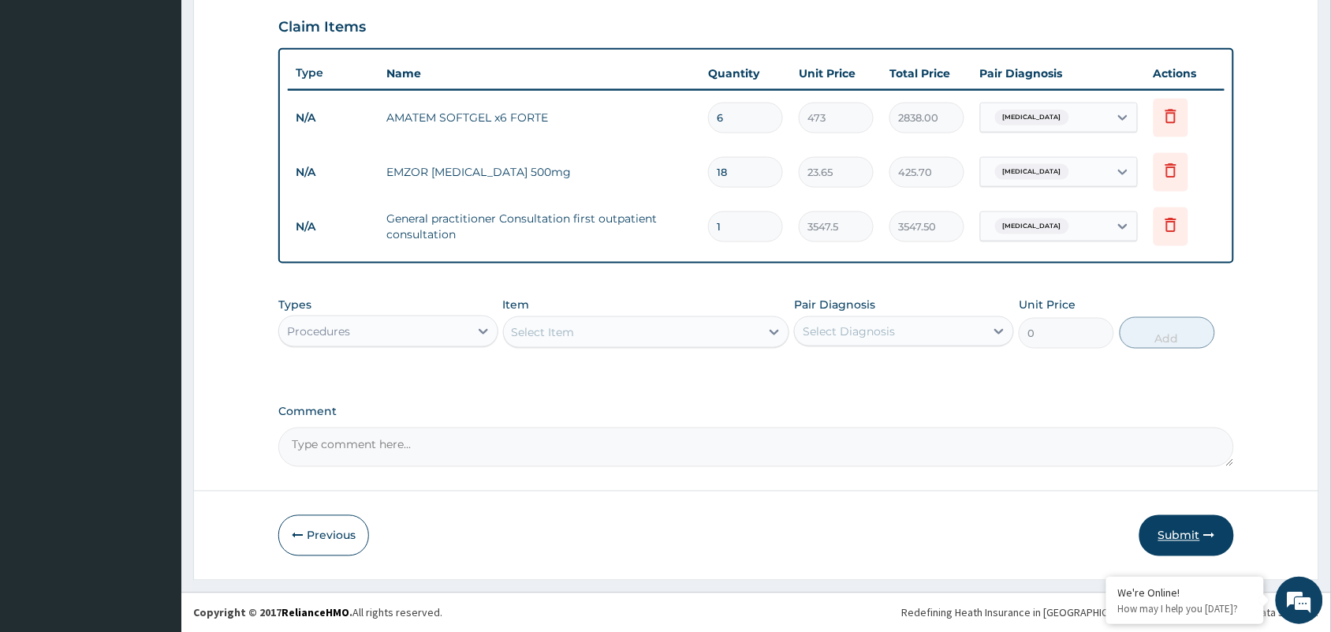
click at [1180, 524] on button "Submit" at bounding box center [1186, 535] width 95 height 41
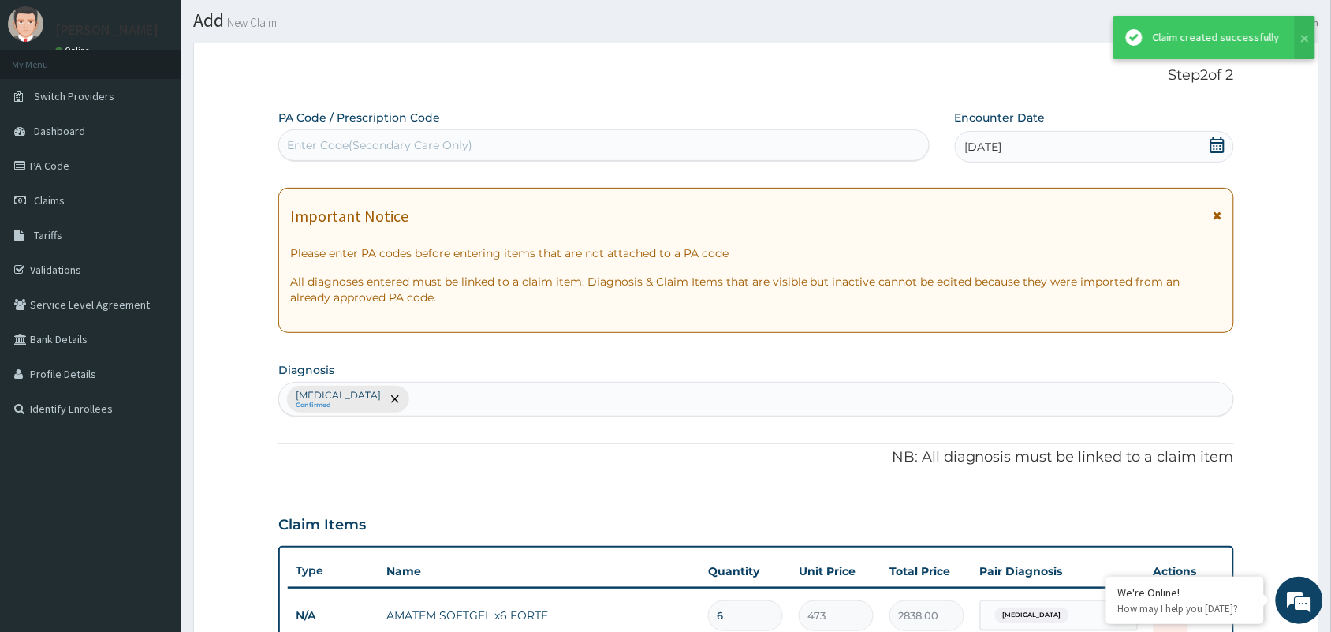
scroll to position [539, 0]
